Goal: Information Seeking & Learning: Learn about a topic

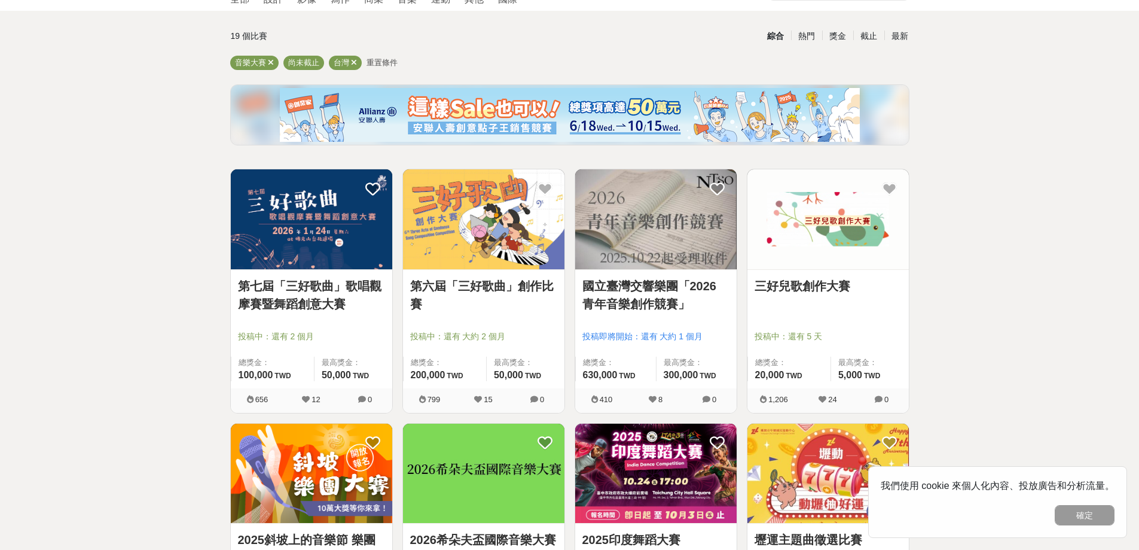
scroll to position [239, 0]
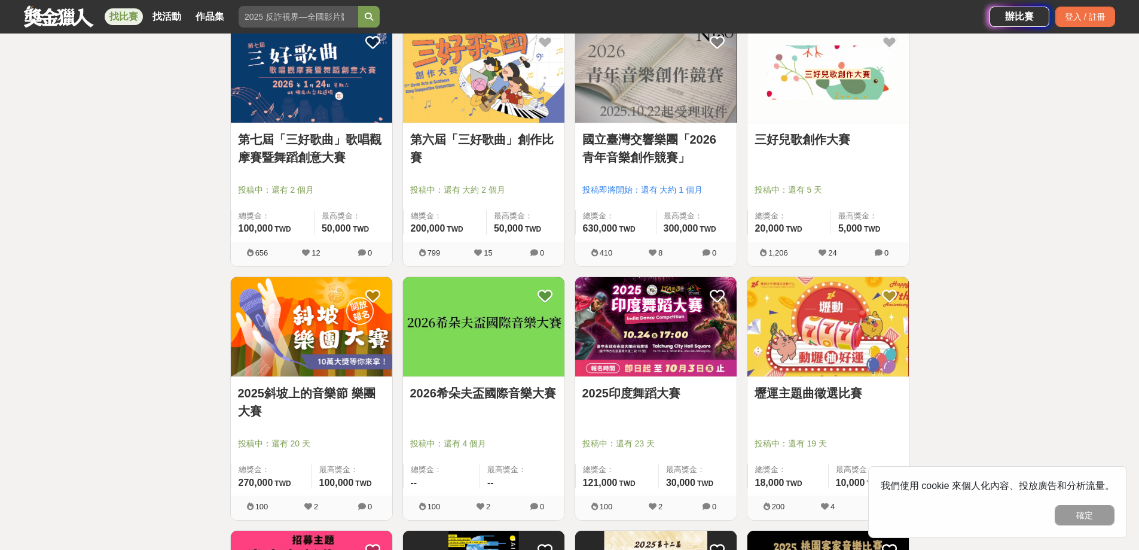
click at [493, 396] on link "2026希朵夫盃國際音樂大賽" at bounding box center [483, 393] width 147 height 18
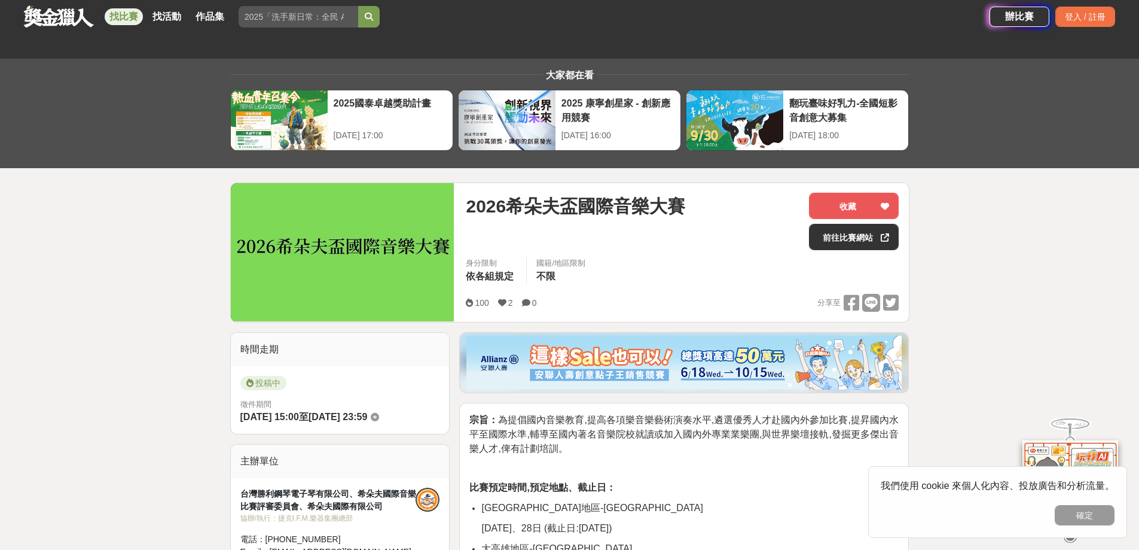
scroll to position [239, 0]
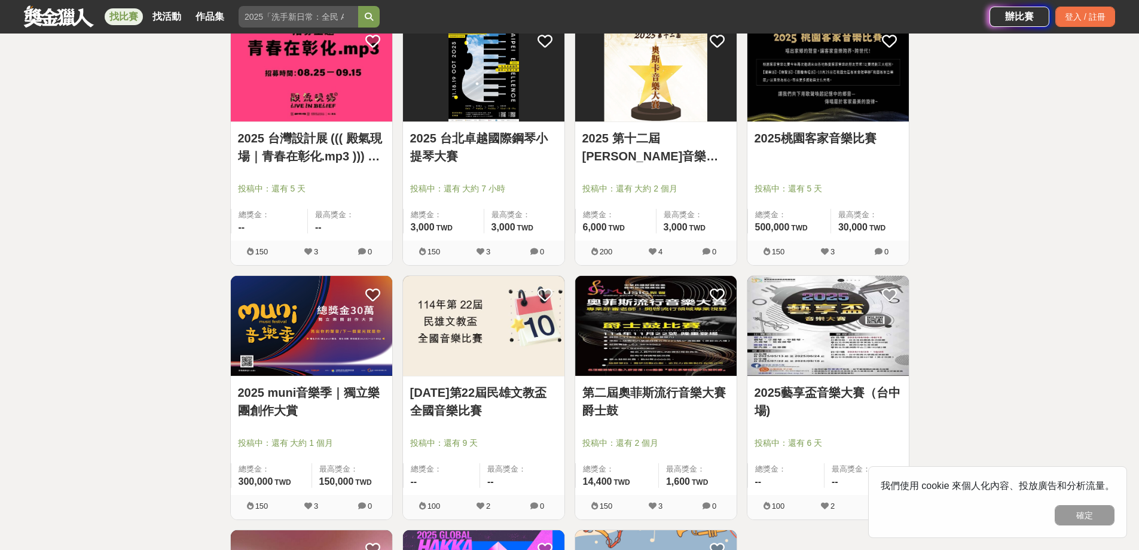
scroll to position [598, 0]
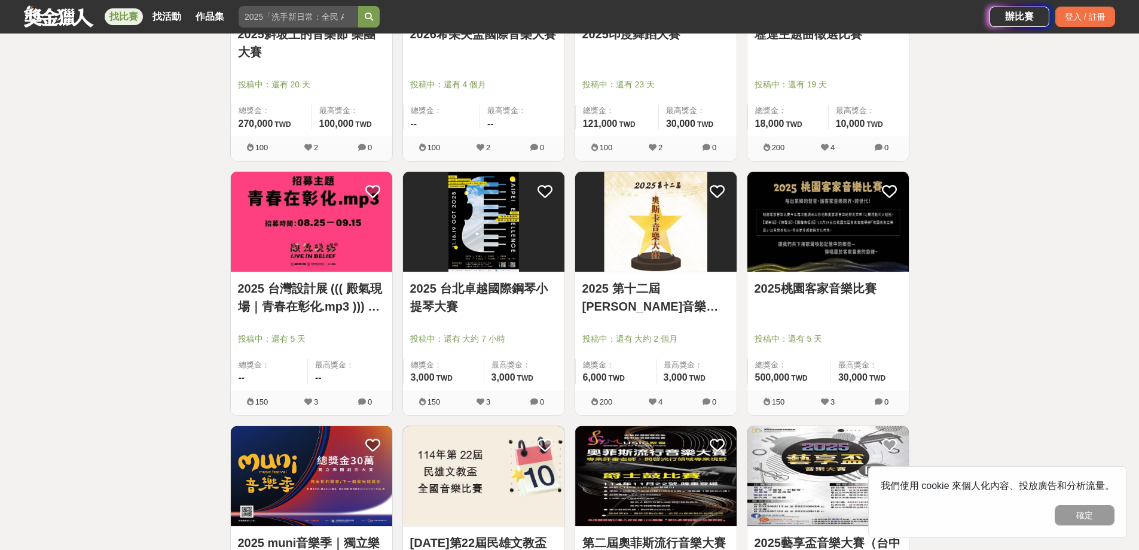
click at [679, 284] on link "2025 第十二屆[PERSON_NAME]音樂大賽" at bounding box center [656, 297] width 147 height 36
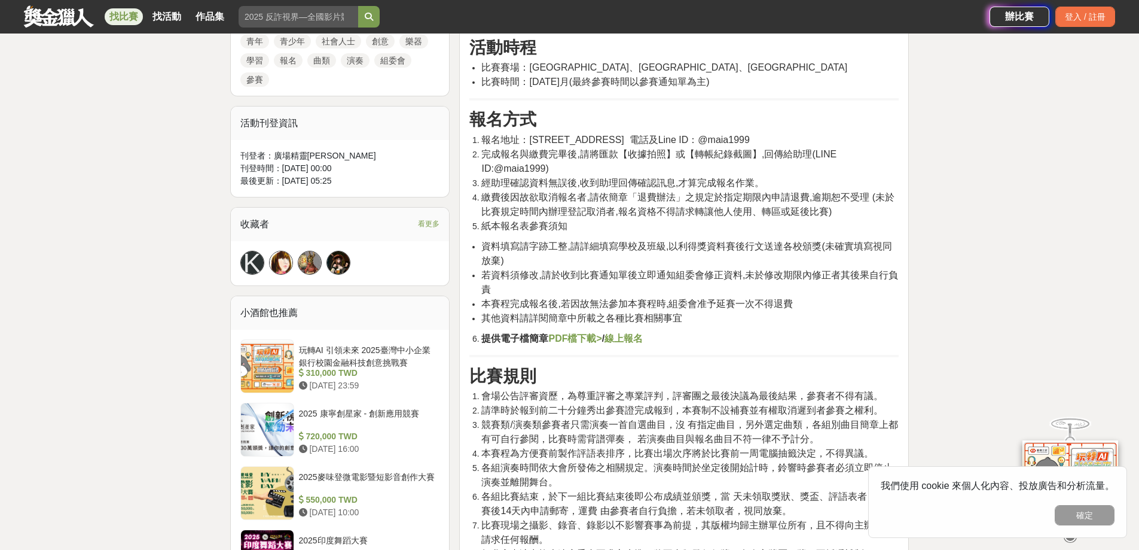
scroll to position [598, 0]
